Goal: Check status: Check status

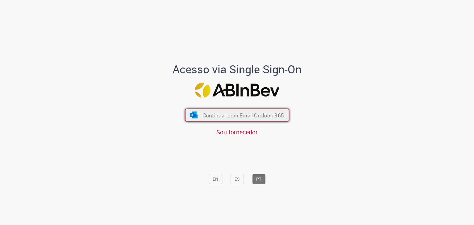
click at [265, 111] on button "Continuar com Email Outlook 365" at bounding box center [237, 115] width 104 height 13
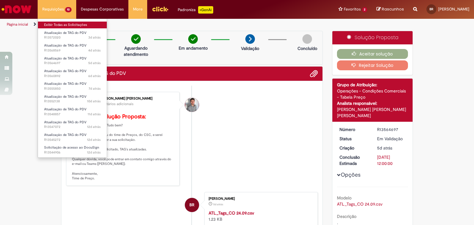
click at [61, 22] on link "Exibir Todas as Solicitações" at bounding box center [72, 25] width 69 height 7
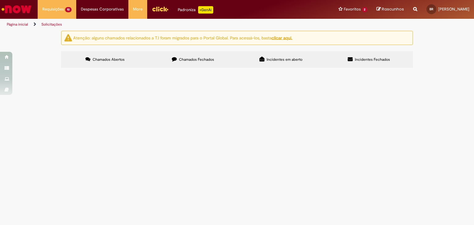
scroll to position [20, 0]
